Goal: Transaction & Acquisition: Purchase product/service

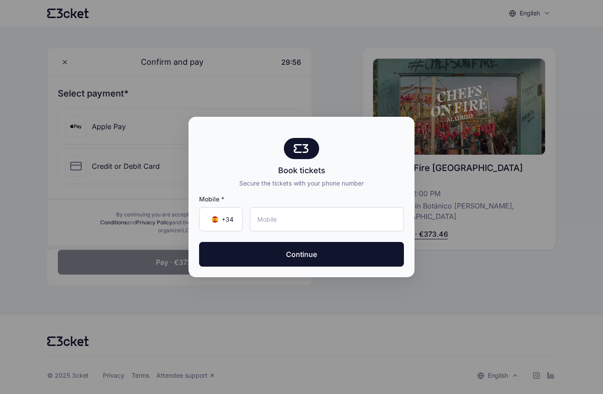
click at [279, 221] on input "tel" at bounding box center [327, 219] width 154 height 24
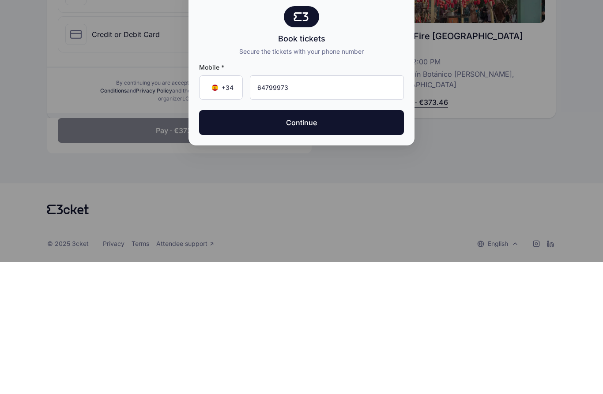
type input "647 99 97 31"
click at [331, 242] on button "Continue" at bounding box center [301, 254] width 205 height 25
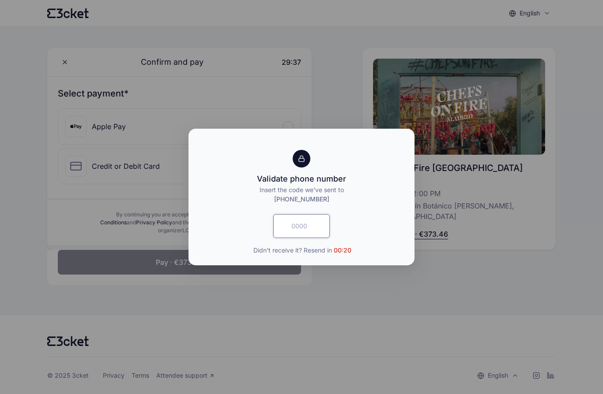
click at [319, 225] on input "text" at bounding box center [301, 226] width 56 height 24
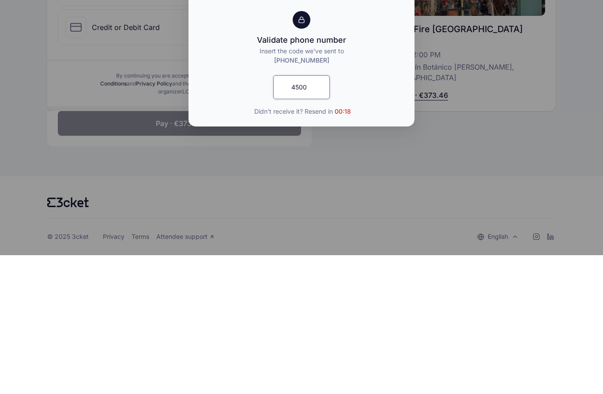
type input "4500"
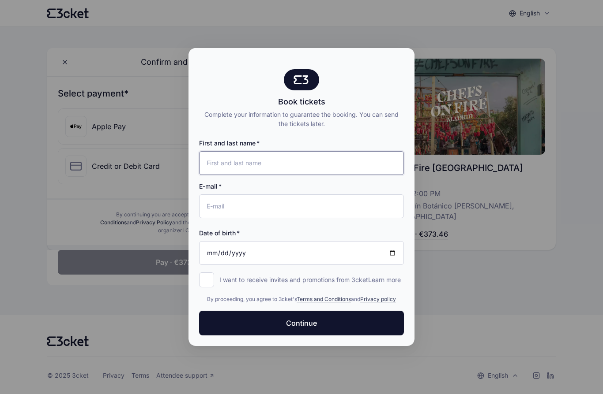
click at [288, 165] on input "First and last name" at bounding box center [301, 163] width 205 height 24
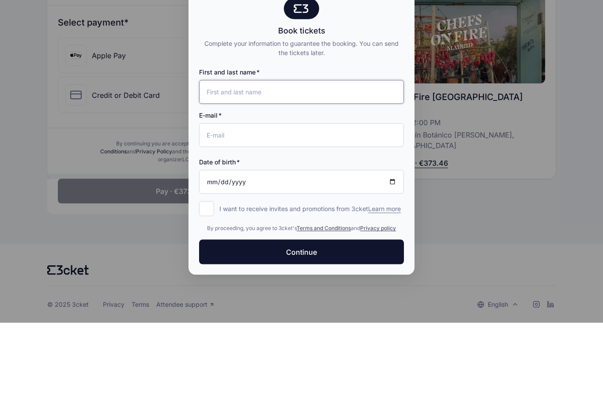
type input "A"
type input "Angela ACOSTA"
click at [221, 195] on input "E-mail" at bounding box center [301, 207] width 205 height 24
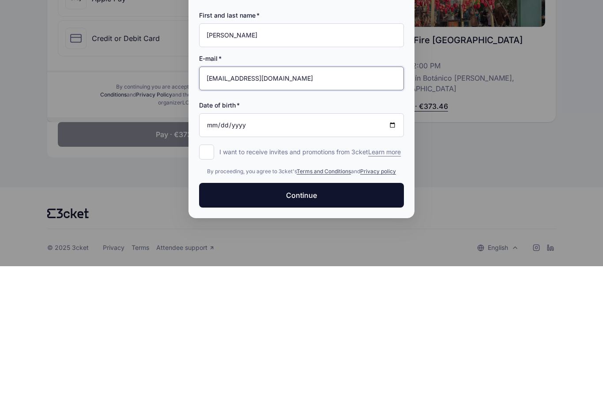
type input "angela26p@hotmail.com"
click at [218, 241] on input "Date of birth" at bounding box center [301, 253] width 205 height 24
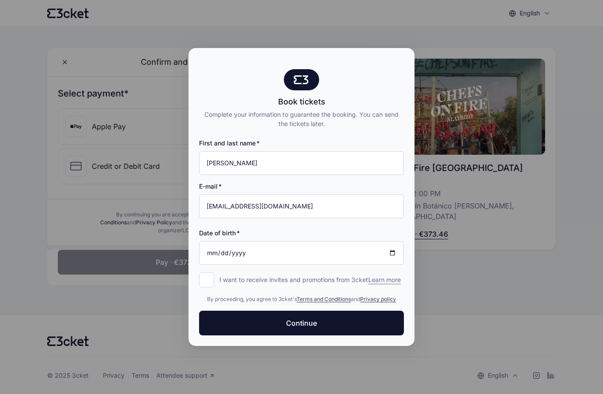
click at [15, 70] on div at bounding box center [301, 197] width 603 height 394
click at [218, 248] on input "2025-10-22" at bounding box center [301, 253] width 205 height 24
type input "1984-05-22"
click at [206, 283] on input "I want to receive invites and promotions from 3cket Learn more form.register.op…" at bounding box center [206, 280] width 15 height 15
checkbox input "true"
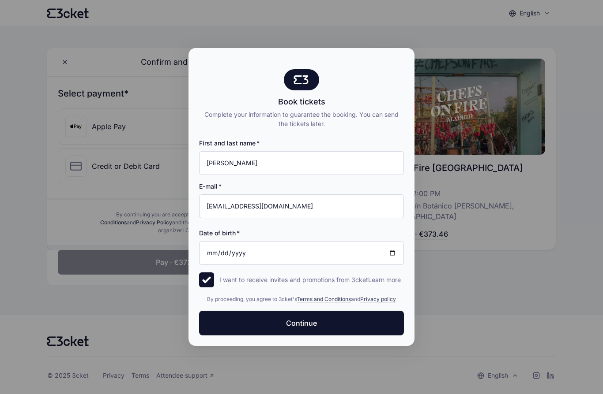
click at [217, 329] on button "Continue" at bounding box center [301, 323] width 205 height 25
